Goal: Task Accomplishment & Management: Manage account settings

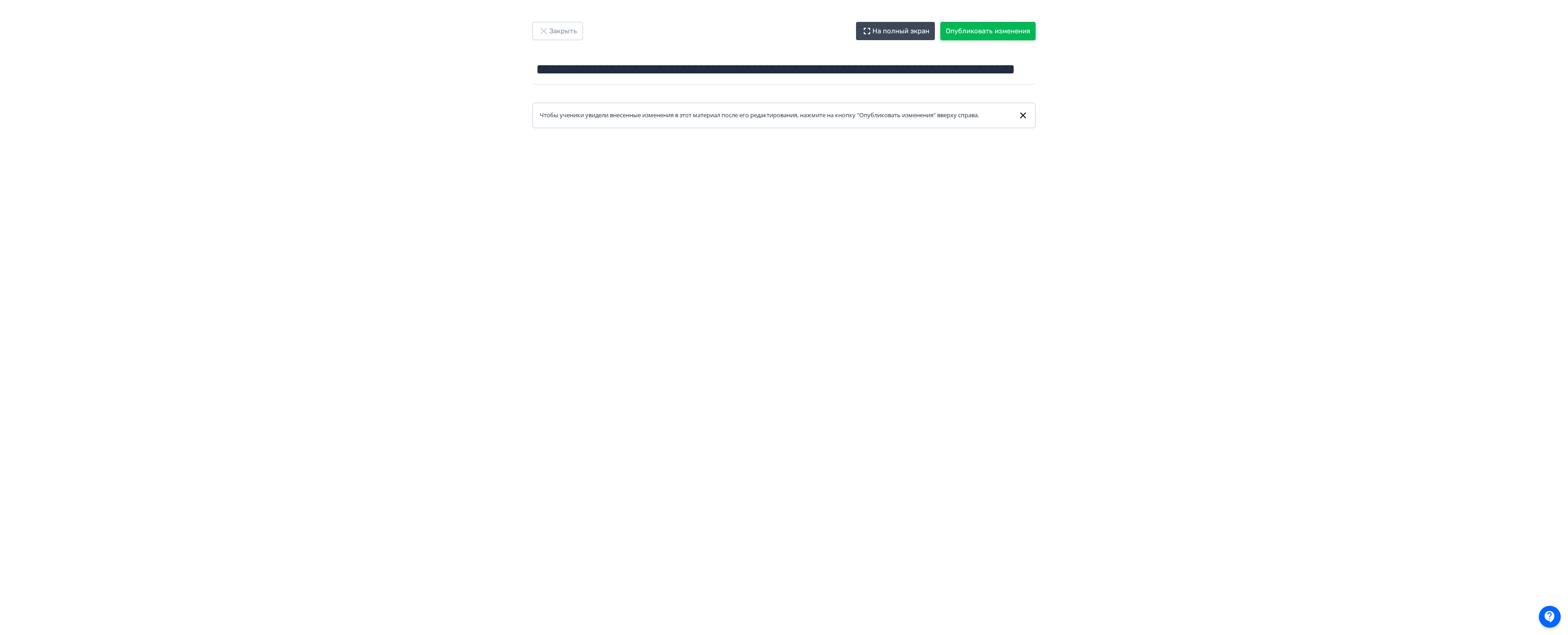
click at [998, 32] on button "Опубликовать изменения" at bounding box center [988, 31] width 96 height 18
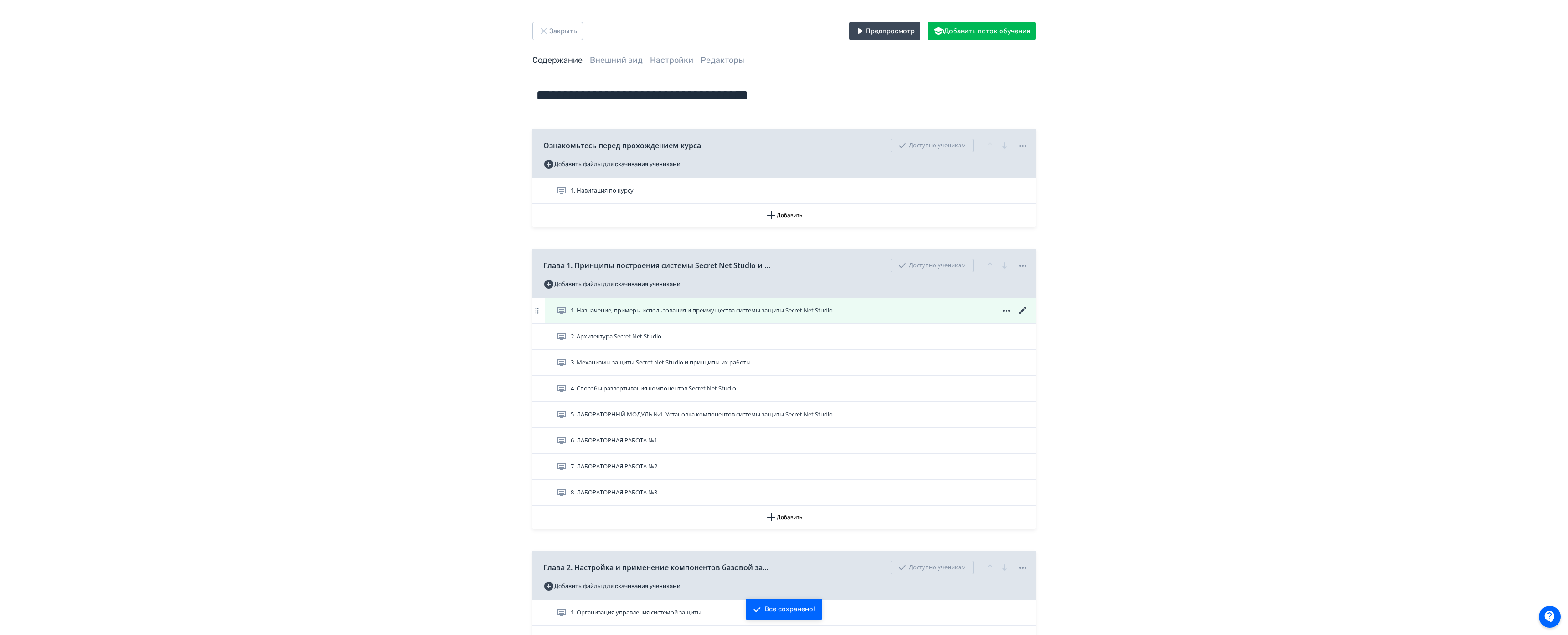
click at [1023, 307] on icon at bounding box center [1023, 311] width 11 height 11
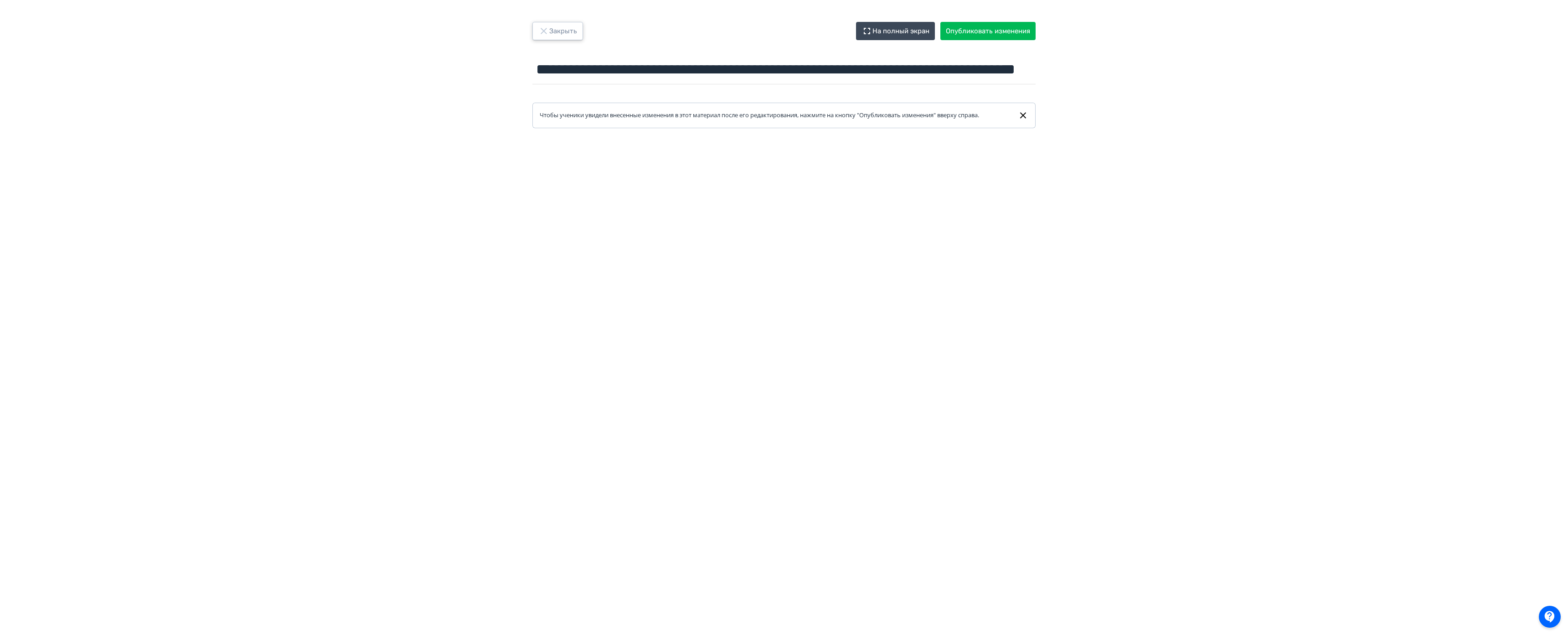
click at [579, 37] on button "Закрыть" at bounding box center [558, 31] width 51 height 18
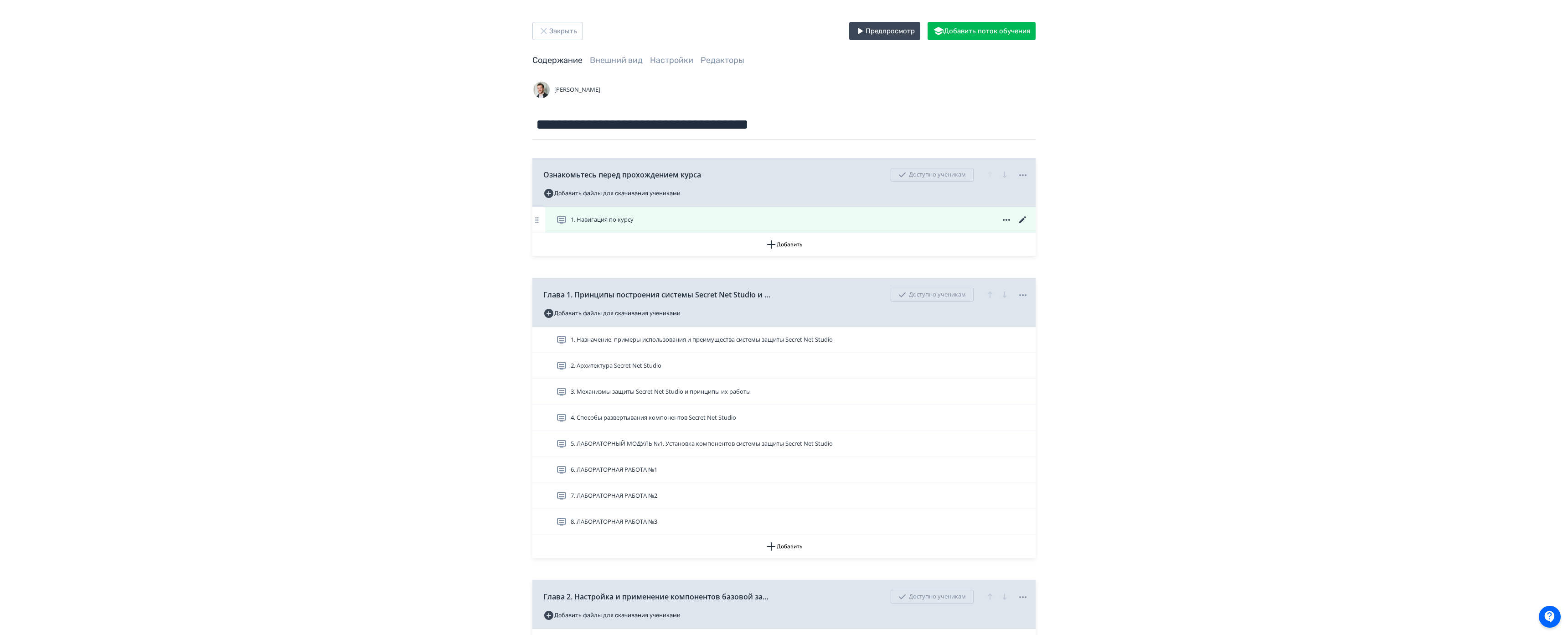
click at [1021, 220] on icon at bounding box center [1022, 219] width 6 height 6
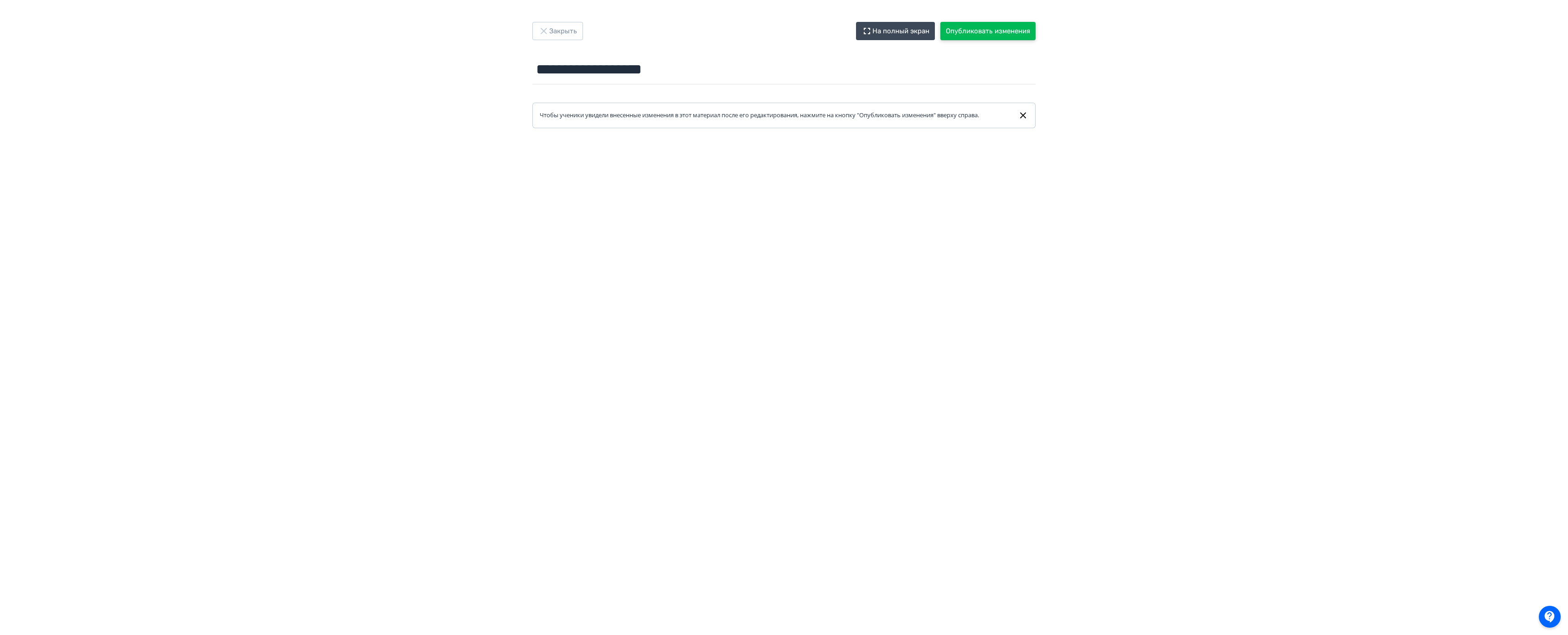
click at [982, 24] on button "Опубликовать изменения" at bounding box center [988, 31] width 96 height 18
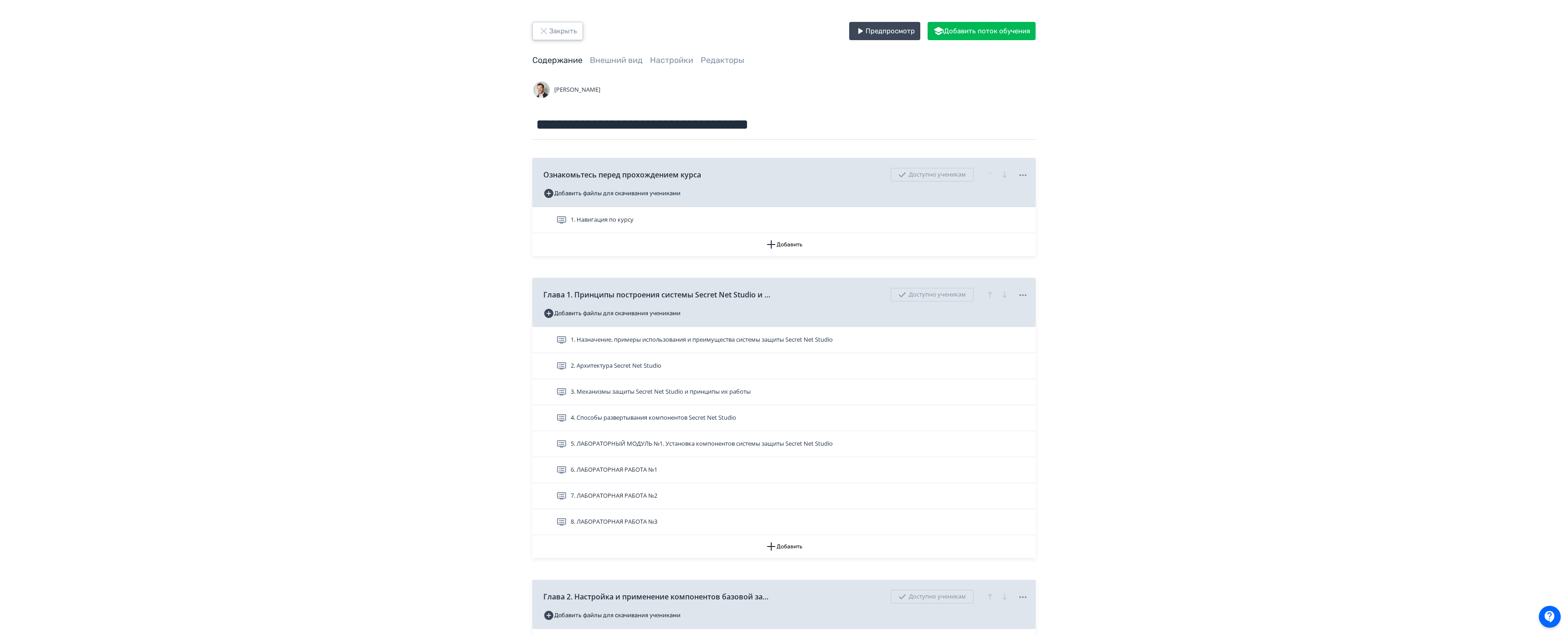
click at [571, 30] on button "Закрыть" at bounding box center [558, 31] width 51 height 18
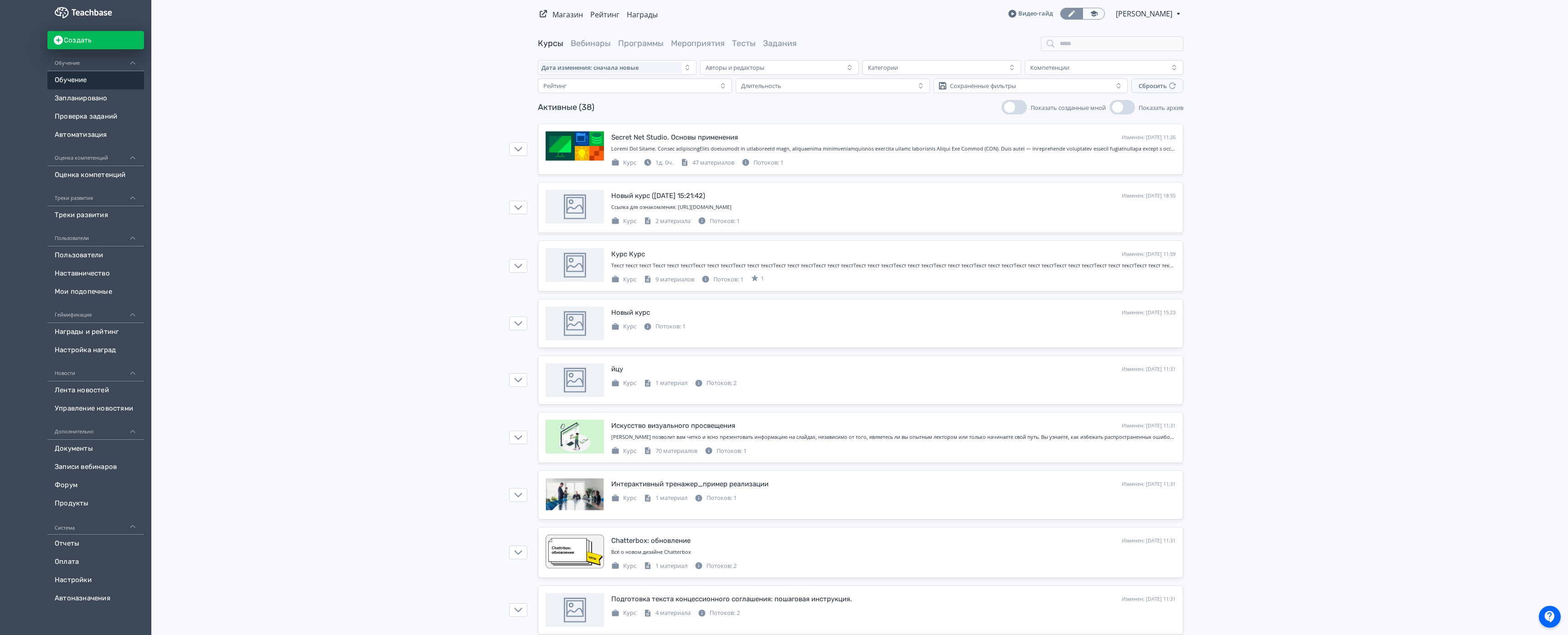
click at [519, 149] on icon "button" at bounding box center [518, 149] width 7 height 5
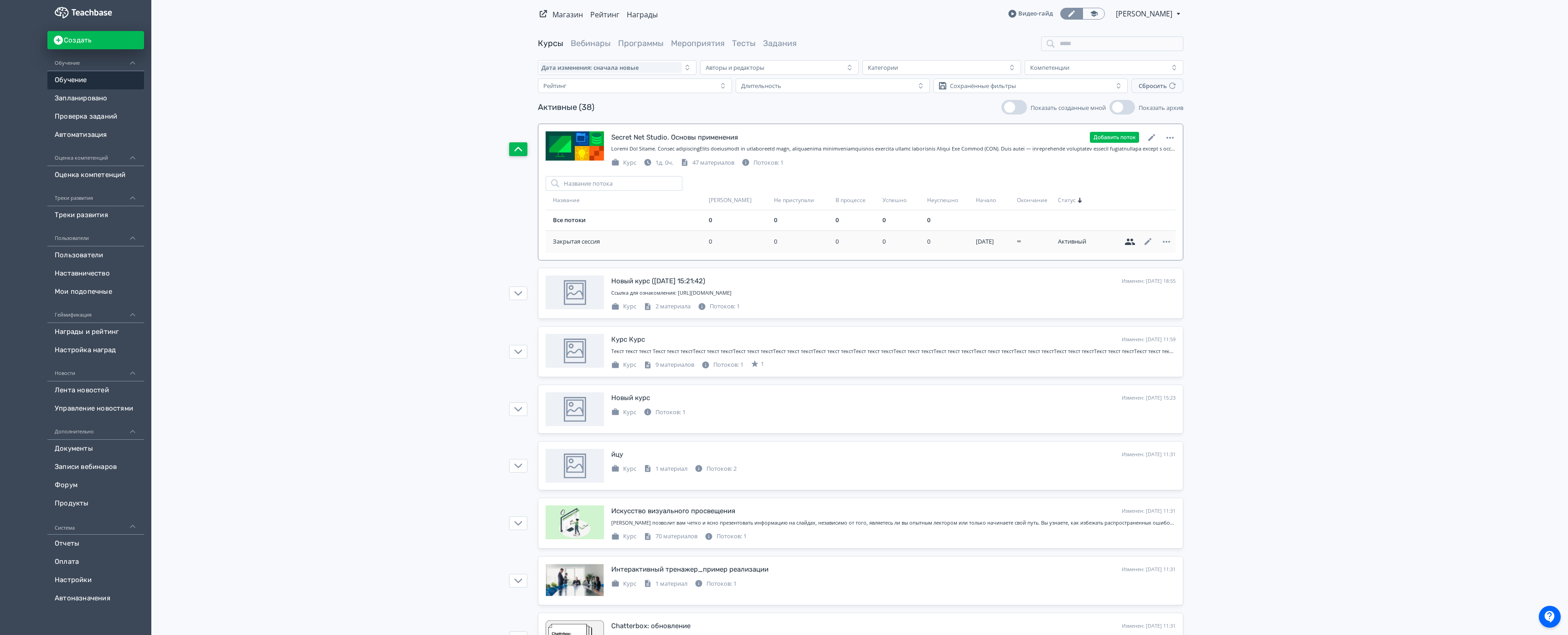
click at [1128, 243] on icon at bounding box center [1130, 242] width 11 height 11
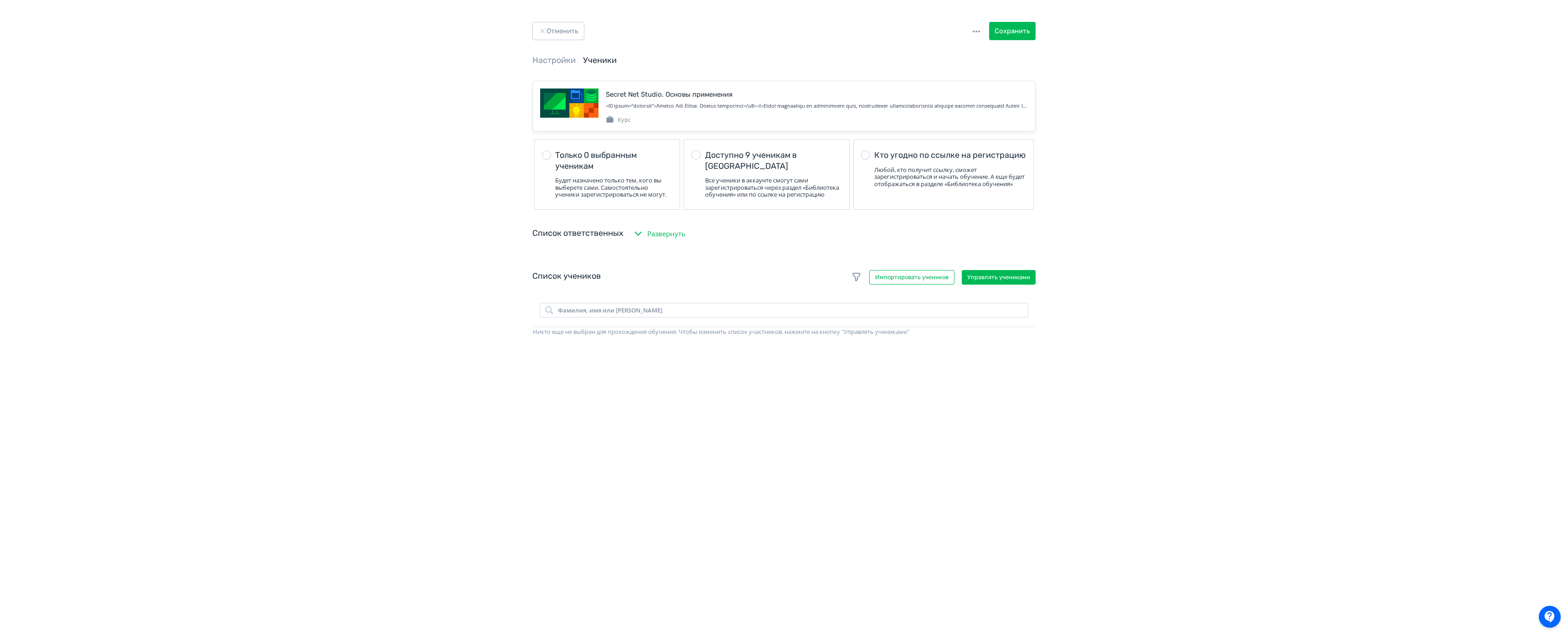
click at [986, 275] on div "Список учеников Импортировать учеников Управлять учениками Фамилия, имя или лог…" at bounding box center [784, 459] width 503 height 398
click at [989, 285] on button "Управлять учениками" at bounding box center [998, 278] width 73 height 15
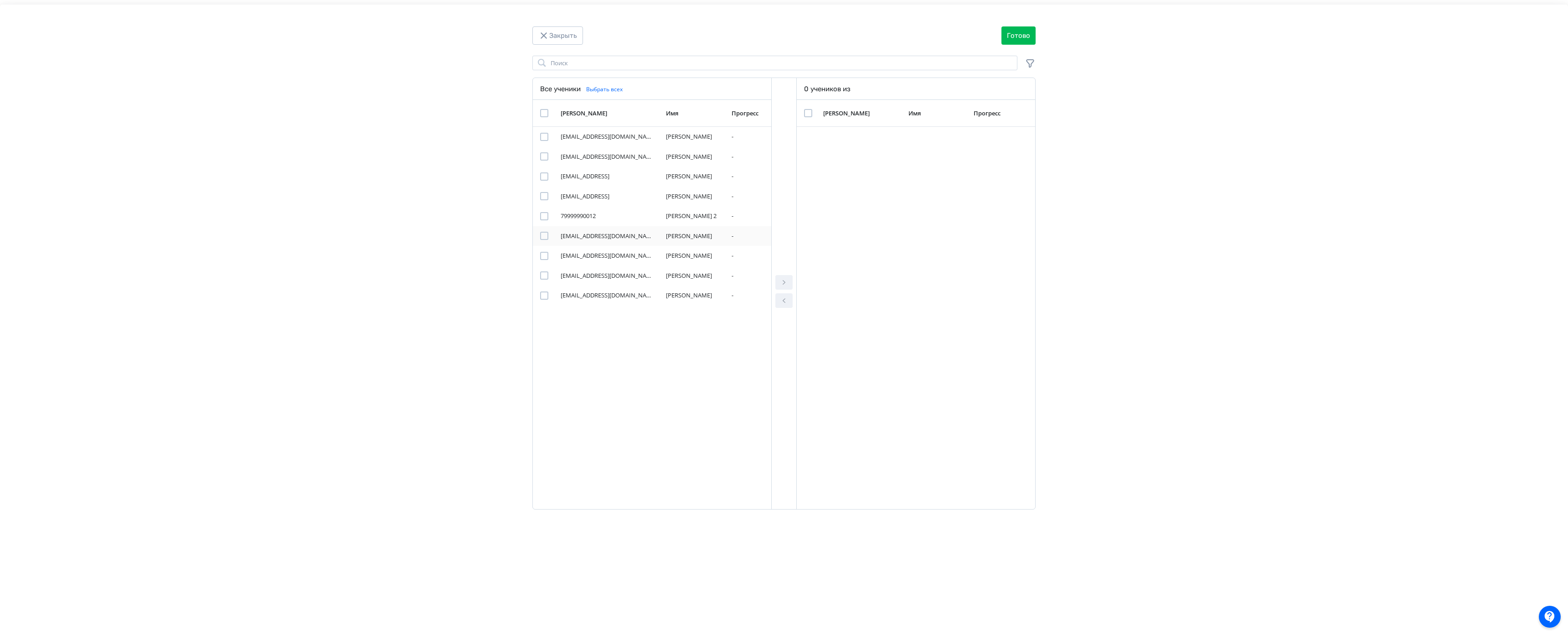
click at [544, 233] on div "Modal" at bounding box center [544, 235] width 8 height 8
click at [783, 277] on icon "Modal" at bounding box center [784, 282] width 11 height 11
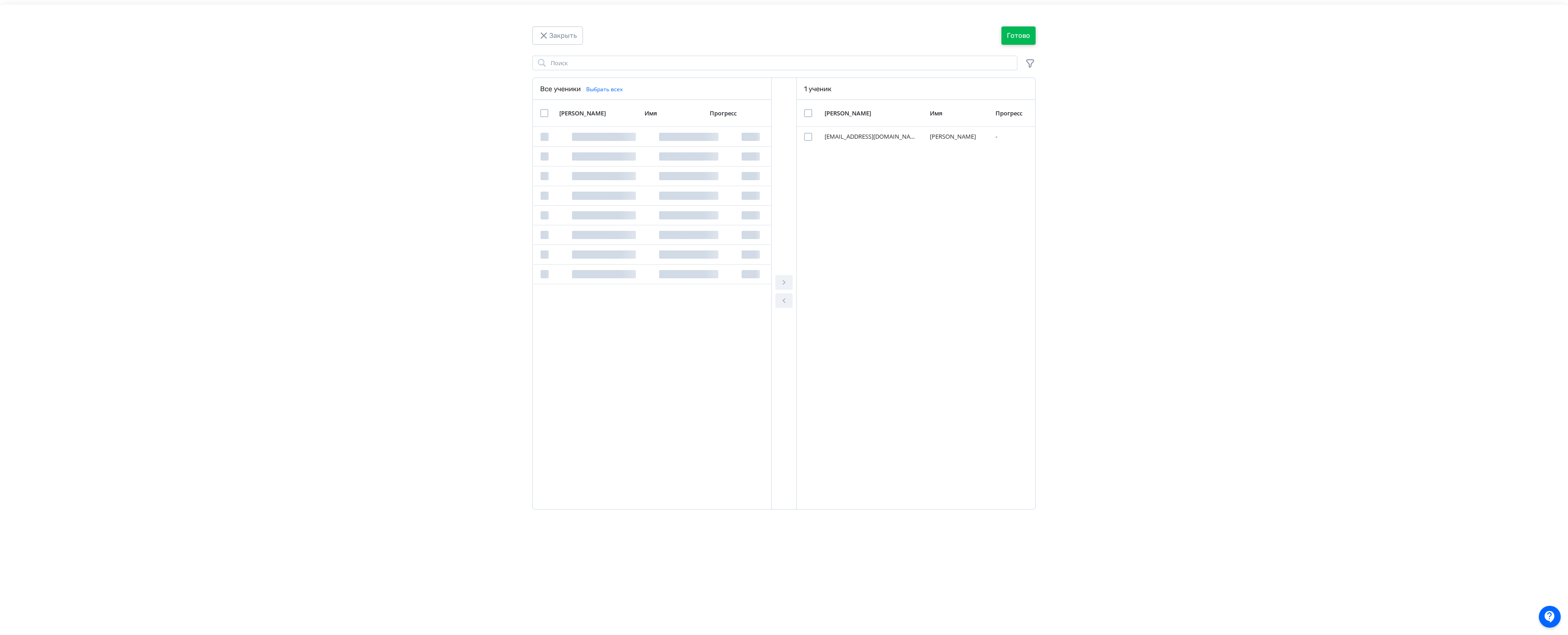
click at [1021, 32] on button "Готово" at bounding box center [1018, 36] width 34 height 18
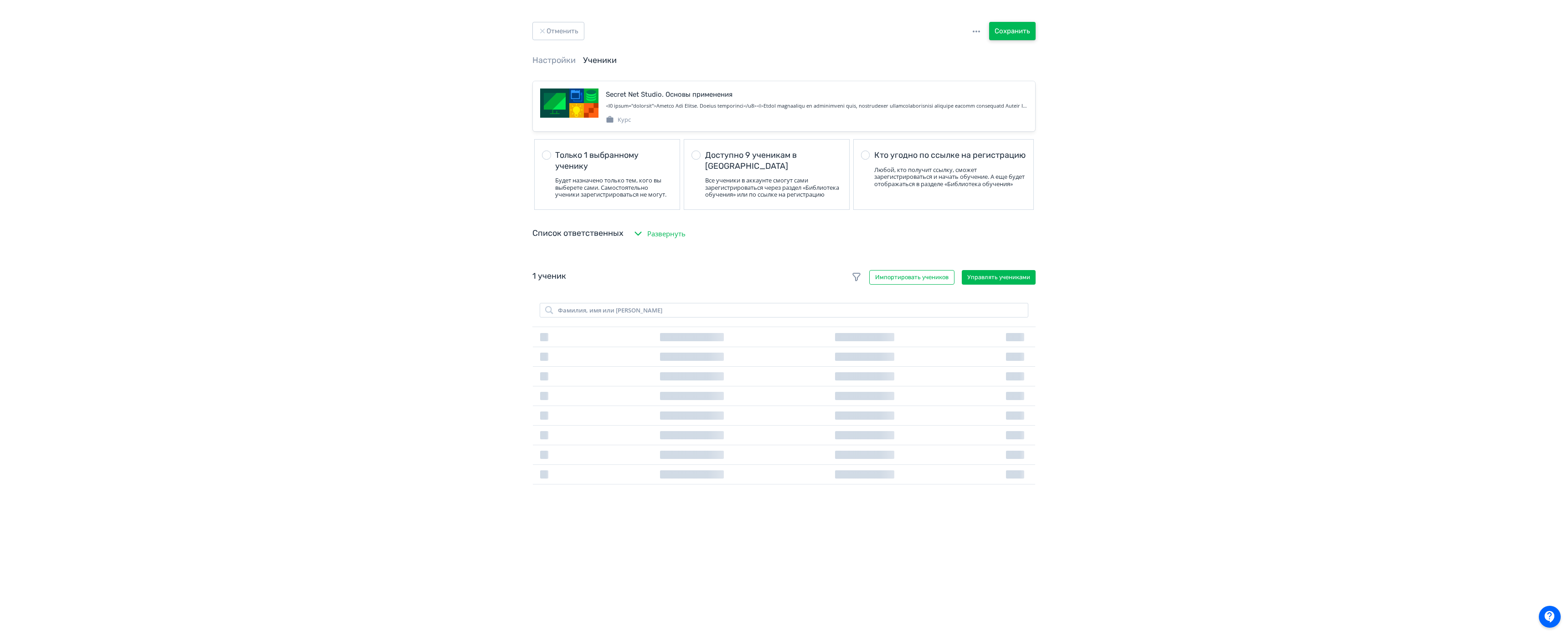
click at [1021, 30] on button "Сохранить" at bounding box center [1012, 31] width 47 height 18
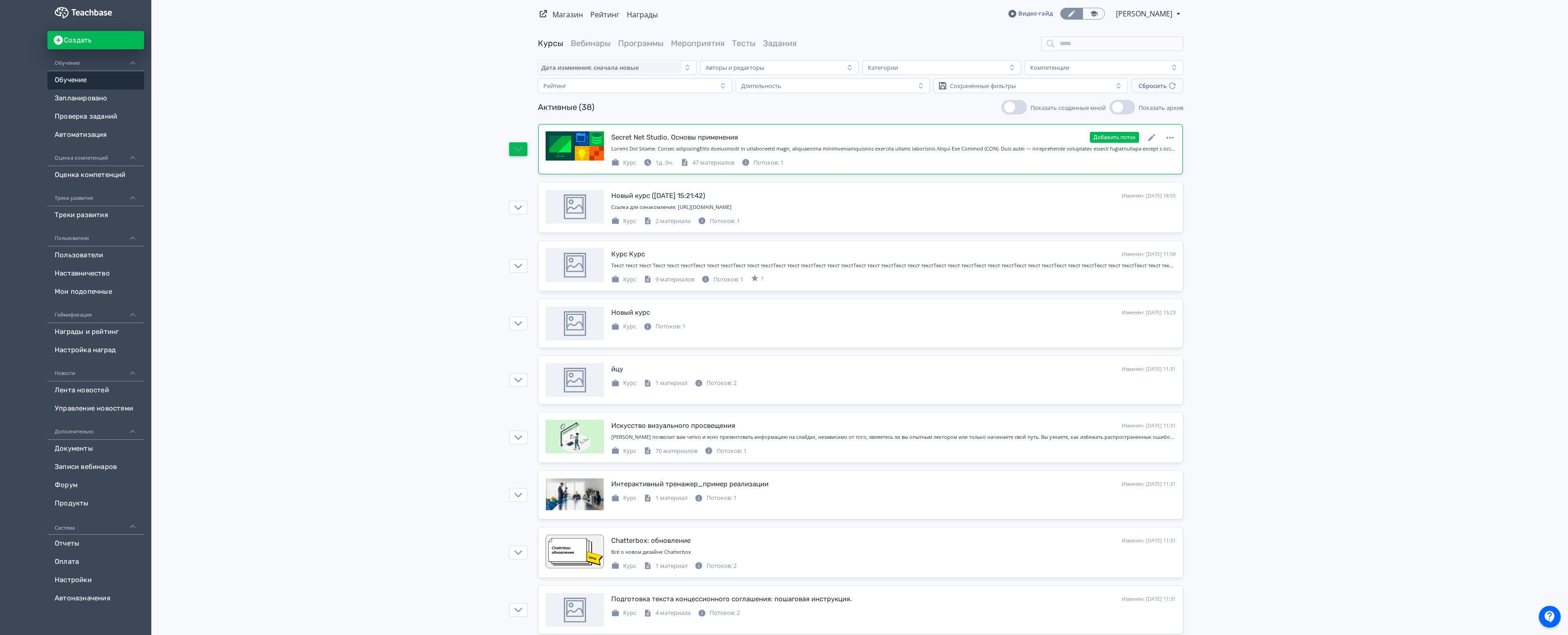
click at [513, 144] on button "button" at bounding box center [518, 149] width 18 height 14
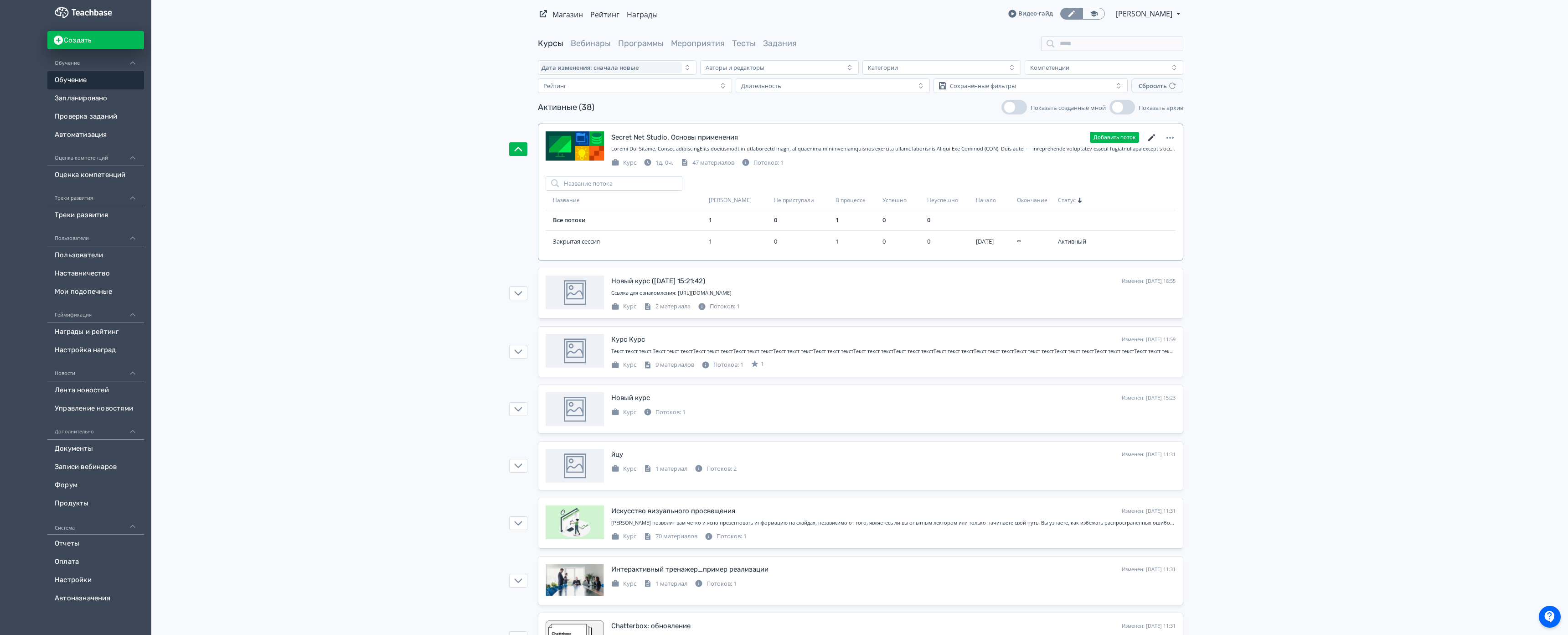
click at [1153, 137] on icon at bounding box center [1152, 138] width 11 height 11
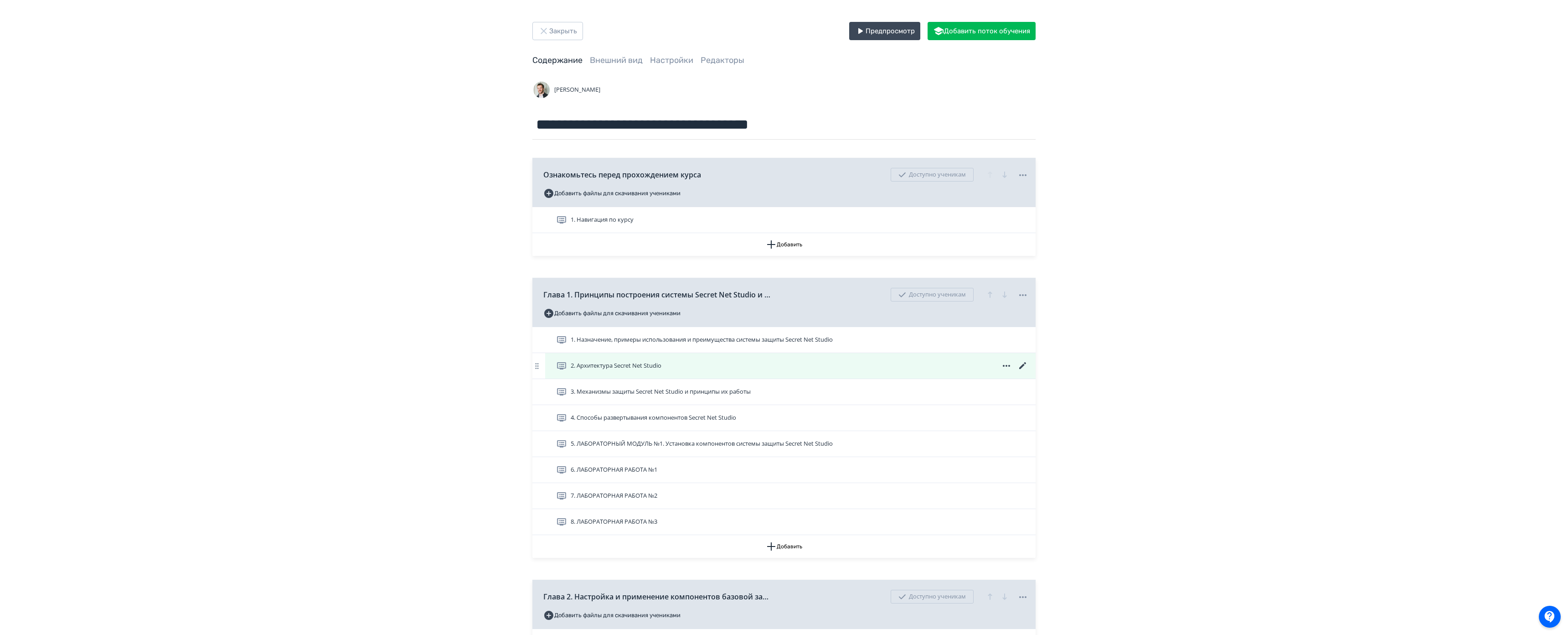
click at [1021, 365] on icon at bounding box center [1022, 365] width 6 height 6
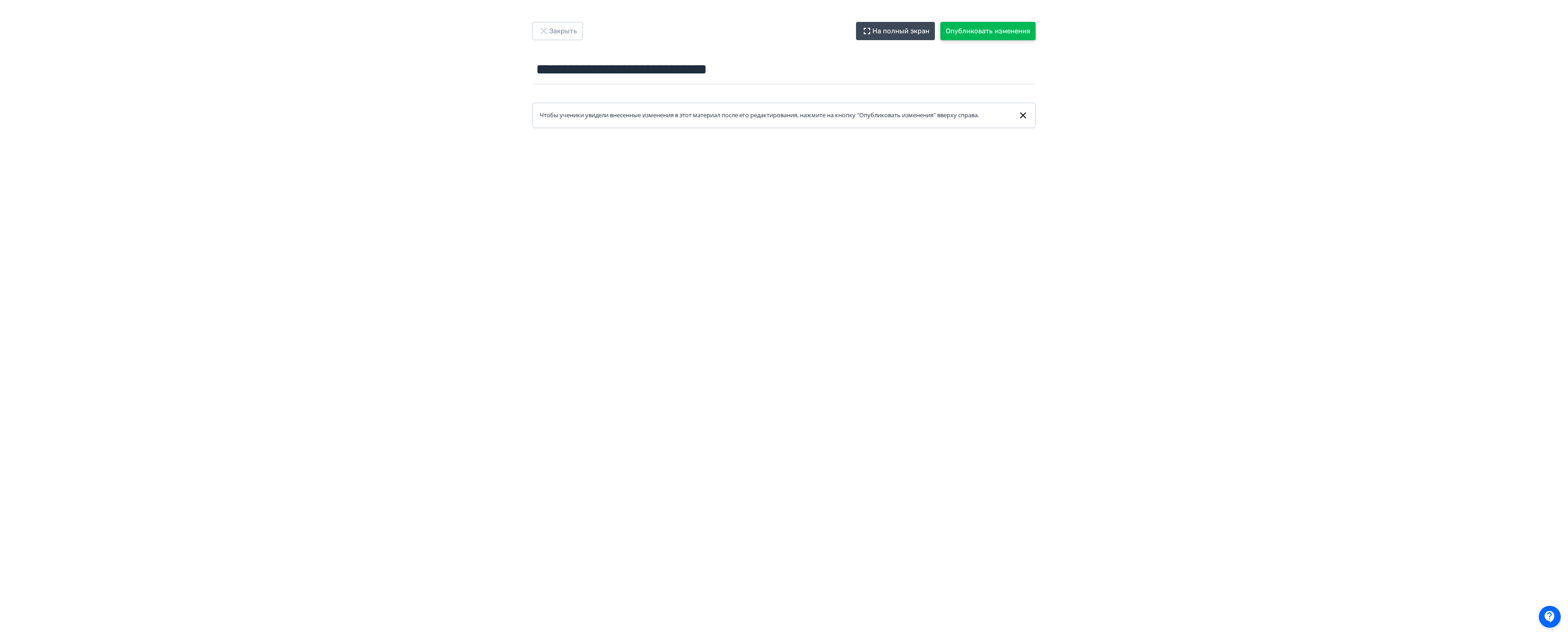
click at [985, 37] on button "Опубликовать изменения" at bounding box center [988, 31] width 96 height 18
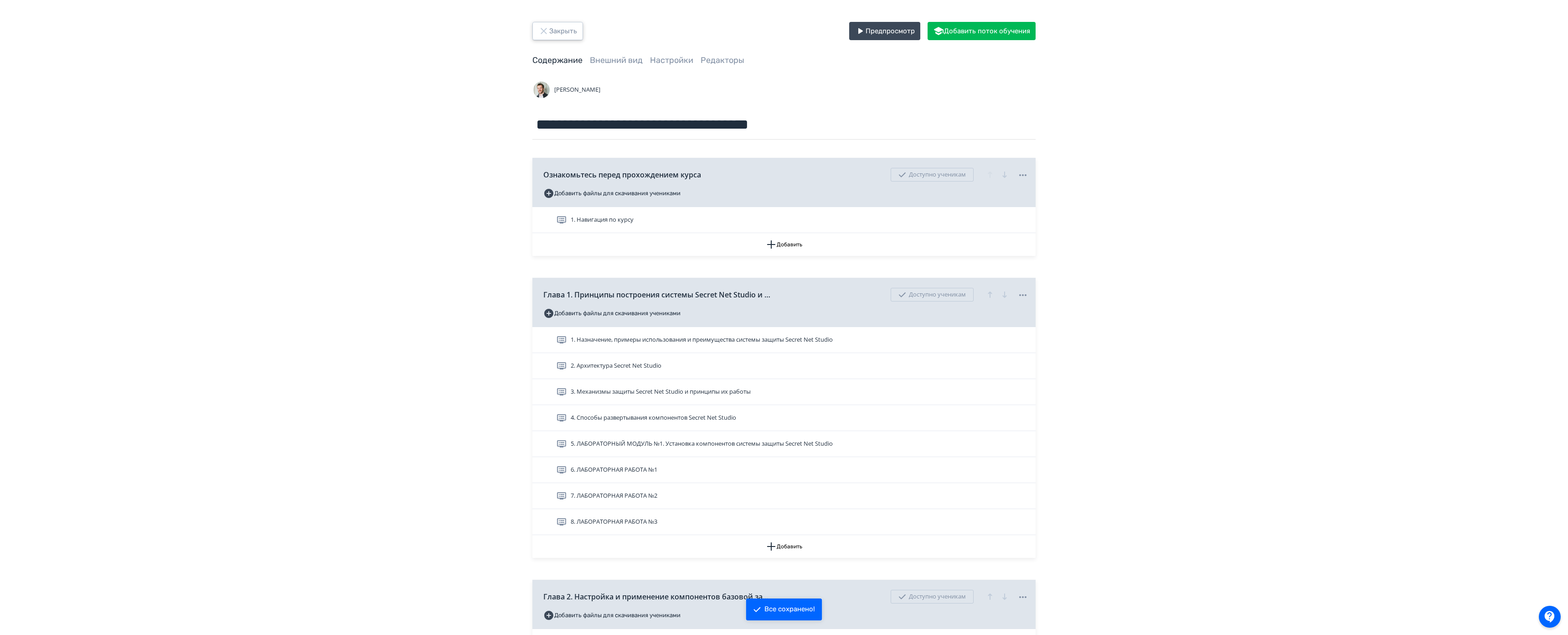
click at [562, 32] on button "Закрыть" at bounding box center [558, 31] width 51 height 18
